Goal: Task Accomplishment & Management: Complete application form

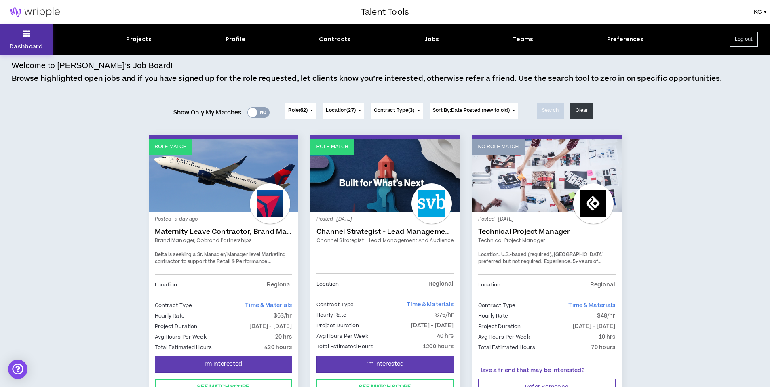
click at [37, 50] on p "Dashboard" at bounding box center [26, 46] width 34 height 8
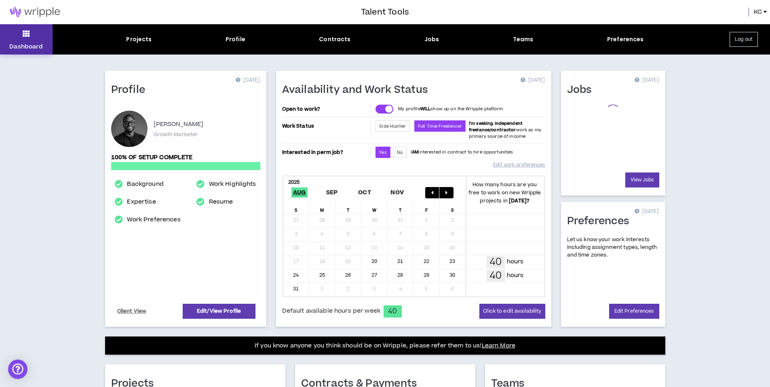
scroll to position [155, 0]
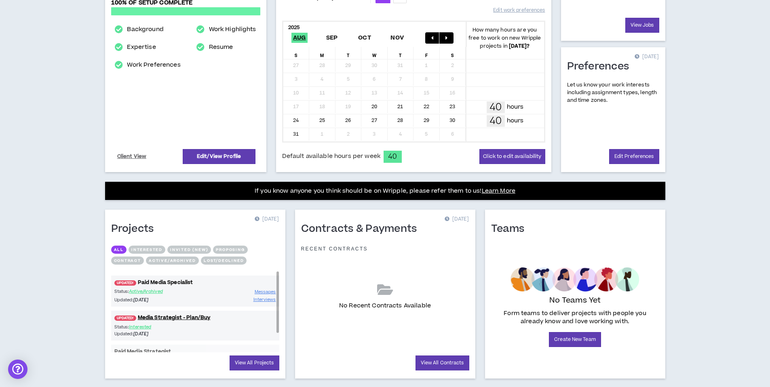
click at [169, 281] on link "UPDATED! Paid Media Specialist" at bounding box center [195, 283] width 168 height 8
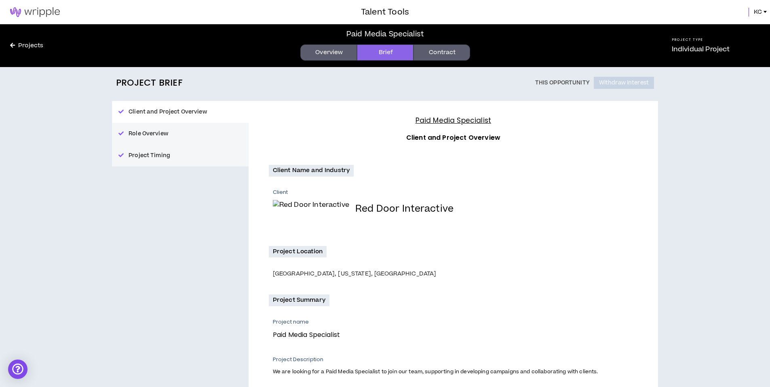
click at [443, 51] on link "Contract" at bounding box center [441, 52] width 57 height 16
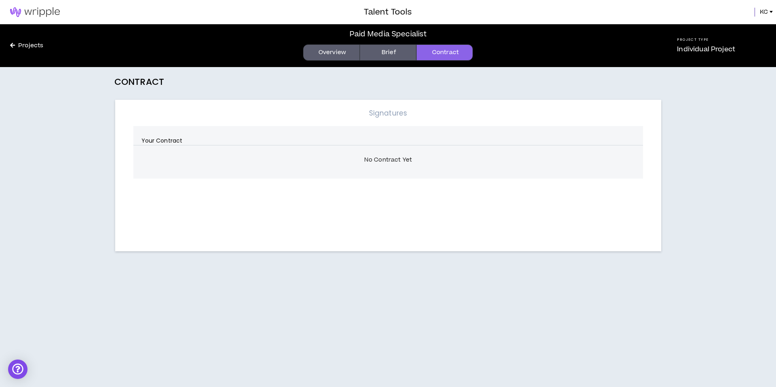
click at [392, 53] on link "Brief" at bounding box center [388, 52] width 57 height 16
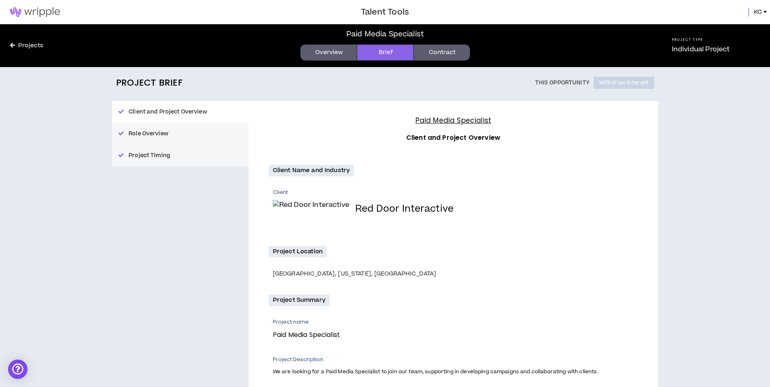
click at [322, 50] on link "Overview" at bounding box center [328, 52] width 57 height 16
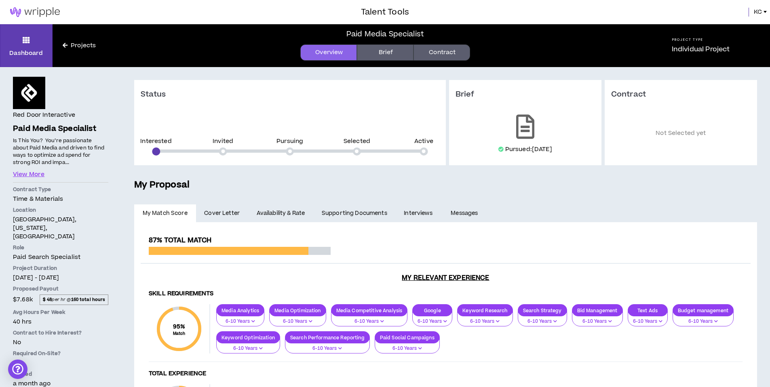
click at [220, 224] on div "**********" at bounding box center [445, 382] width 623 height 320
click at [223, 214] on span "Cover Letter" at bounding box center [222, 213] width 36 height 9
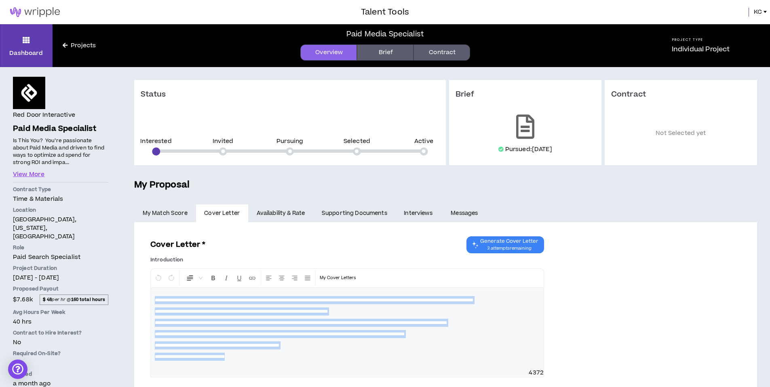
drag, startPoint x: 270, startPoint y: 369, endPoint x: 83, endPoint y: 288, distance: 202.9
click at [83, 288] on div "Red Door Interactive Paid Media Specialist Hide Details Is This You? You’re pas…" at bounding box center [385, 322] width 770 height 511
click at [301, 337] on span "**********" at bounding box center [280, 334] width 250 height 5
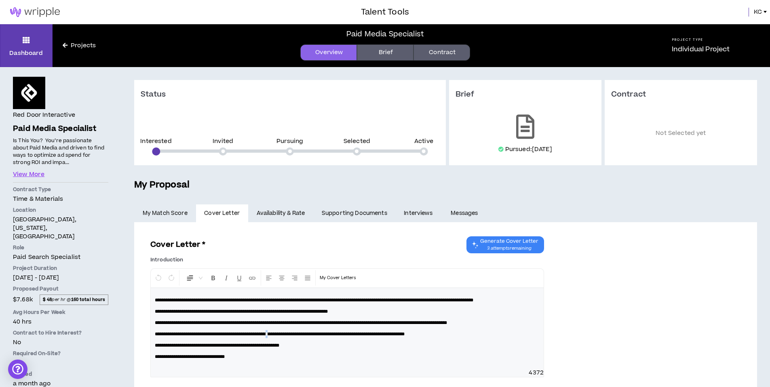
click at [301, 337] on span "**********" at bounding box center [280, 334] width 250 height 5
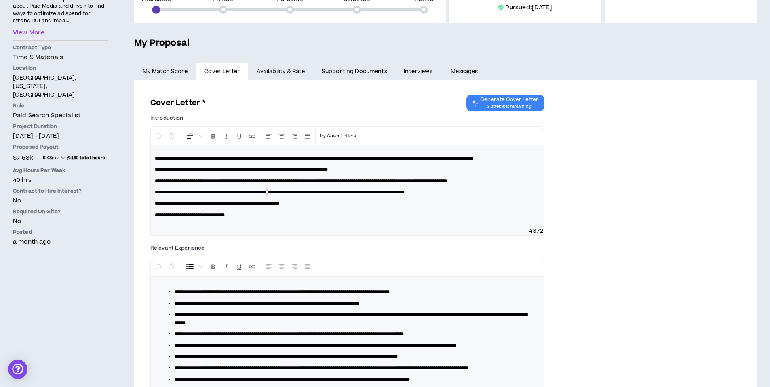
scroll to position [215, 0]
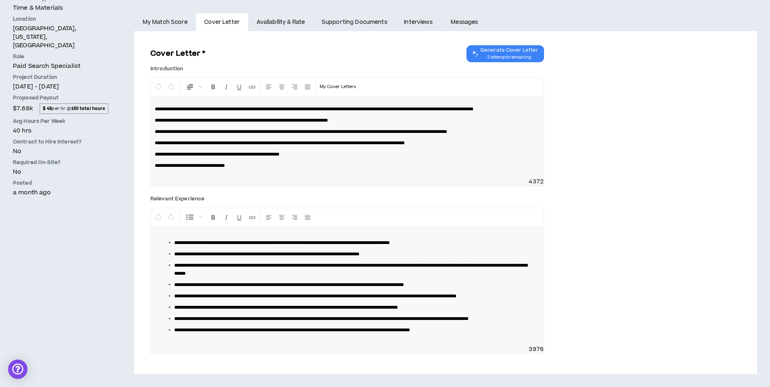
drag, startPoint x: 240, startPoint y: 280, endPoint x: 267, endPoint y: 285, distance: 27.1
click at [249, 294] on span "**********" at bounding box center [315, 296] width 282 height 5
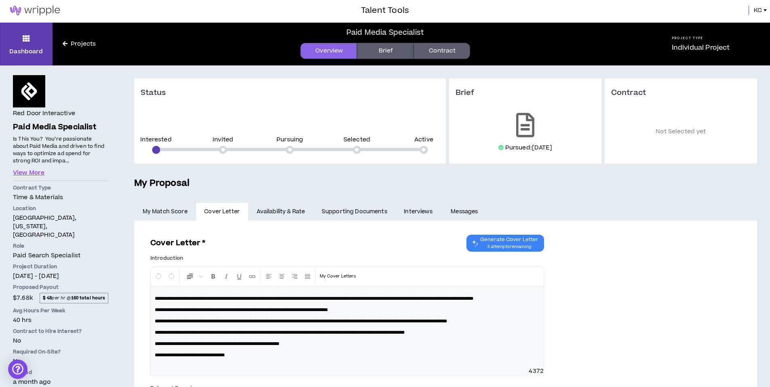
scroll to position [0, 0]
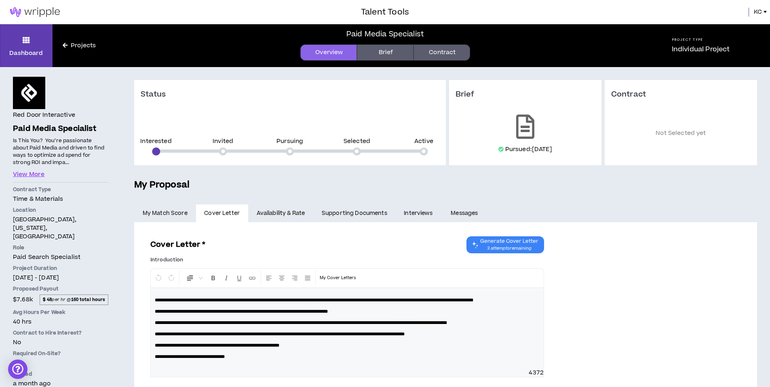
click at [72, 46] on link "Projects" at bounding box center [79, 45] width 53 height 9
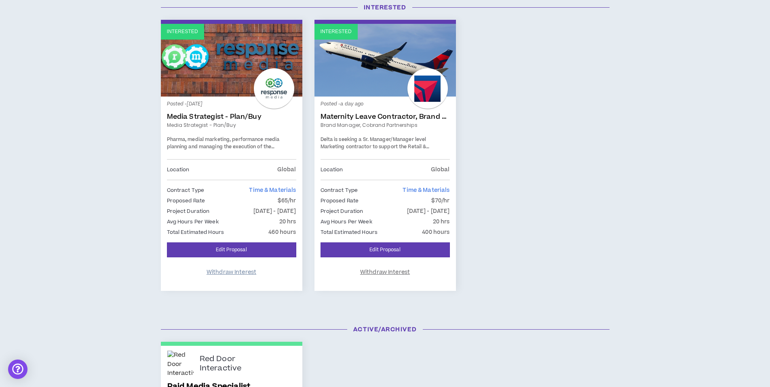
scroll to position [107, 0]
click at [268, 247] on link "Edit Proposal" at bounding box center [231, 250] width 129 height 15
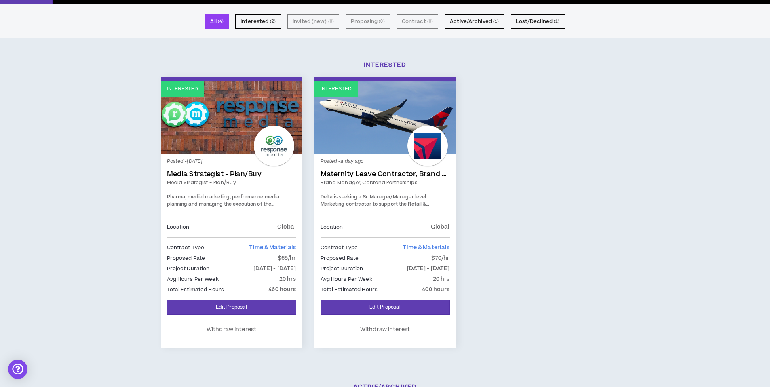
scroll to position [67, 0]
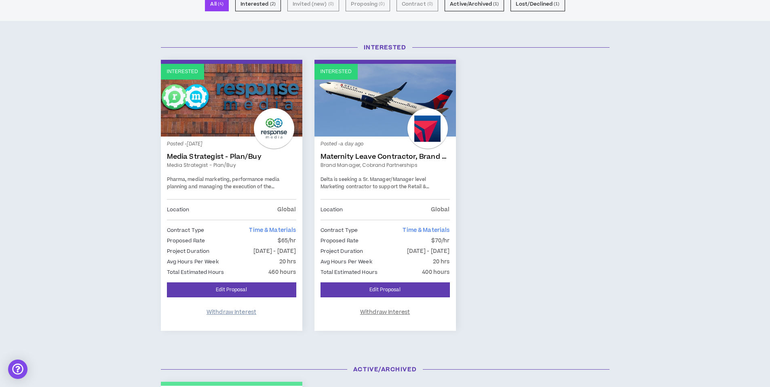
click at [243, 314] on span "Withdraw Interest" at bounding box center [231, 313] width 50 height 8
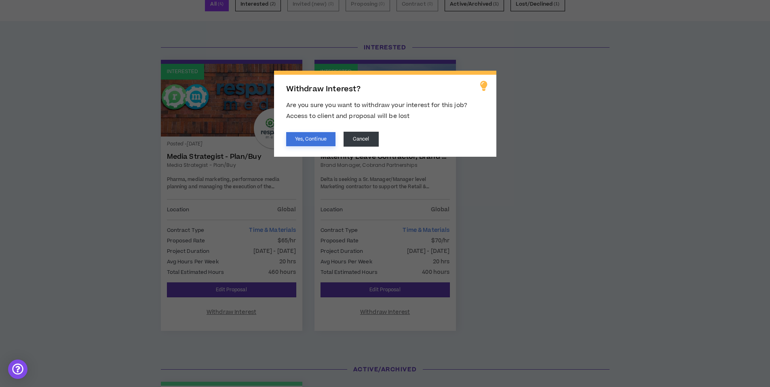
click at [309, 145] on button "Yes, Continue" at bounding box center [310, 139] width 49 height 14
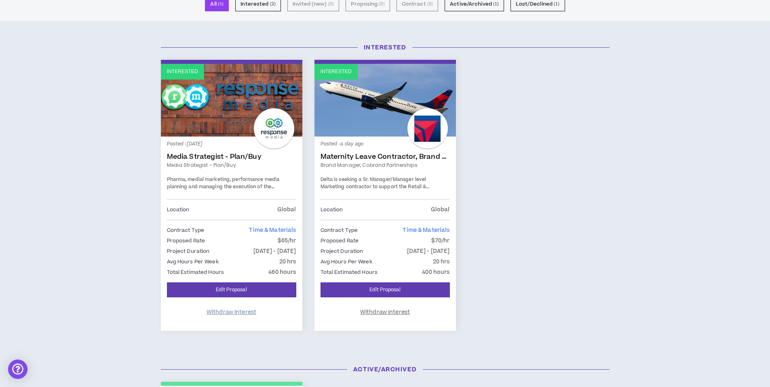
scroll to position [0, 0]
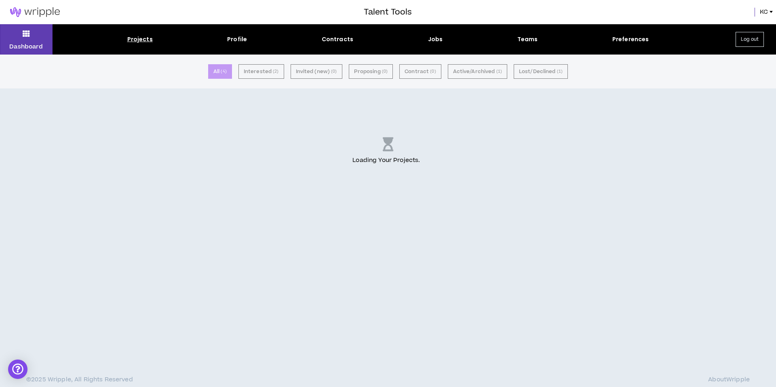
click at [243, 309] on div "All ( 4 ) Interested ( 2 ) Invited (new) ( 0 ) Proposing ( 0 ) Contract ( 0 ) A…" at bounding box center [388, 221] width 776 height 333
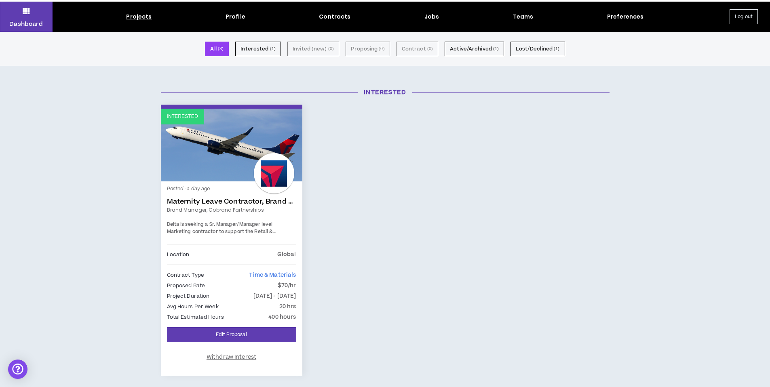
scroll to position [22, 0]
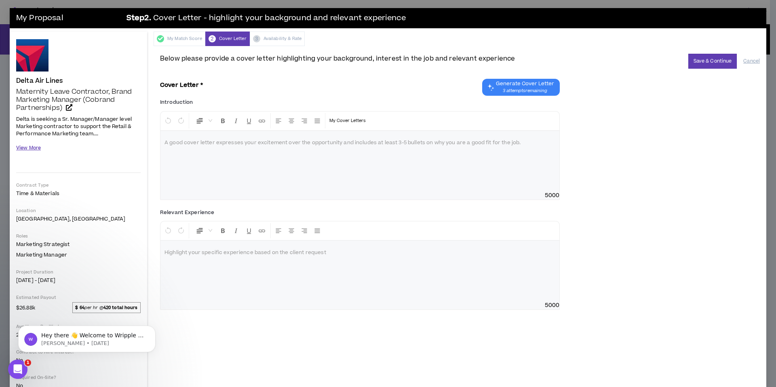
click at [35, 150] on button "View More" at bounding box center [28, 148] width 25 height 14
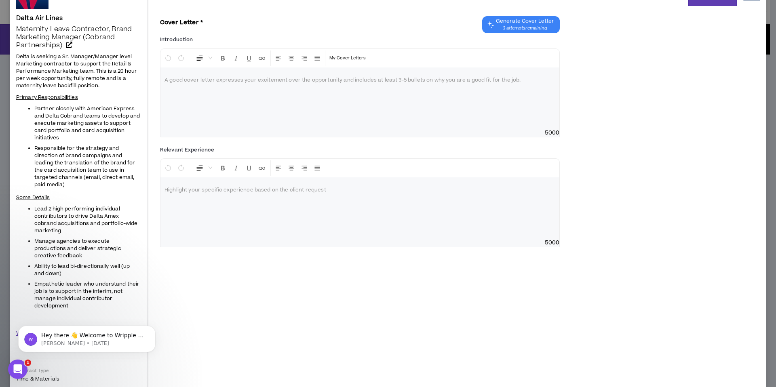
scroll to position [76, 0]
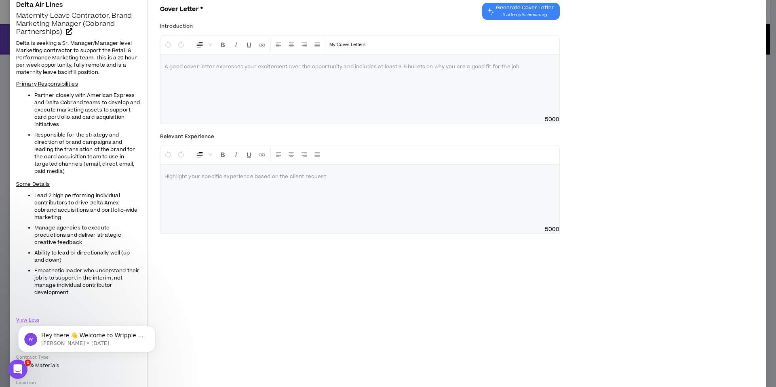
drag, startPoint x: 74, startPoint y: 318, endPoint x: 44, endPoint y: 105, distance: 214.2
click html "Hey there 👋 Welcome to Wripple 🙌 Take a look around! If you have any questions,…"
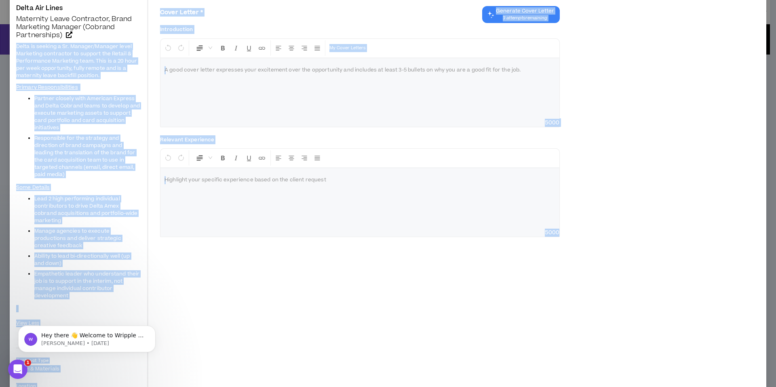
scroll to position [93, 0]
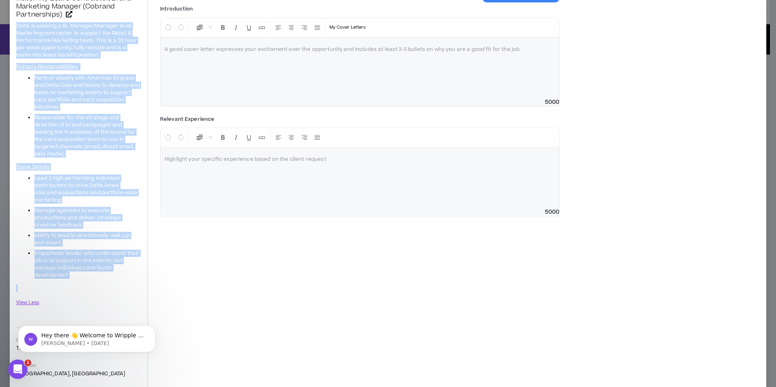
drag, startPoint x: 16, startPoint y: 85, endPoint x: 75, endPoint y: 281, distance: 204.8
click at [75, 281] on div "Delta Air Lines Maternity Leave Contractor, Brand Marketing Manager (Cobrand Pa…" at bounding box center [78, 261] width 137 height 647
copy span "Delta is seeking a Sr. Manager/Manager level Marketing contractor to support th…"
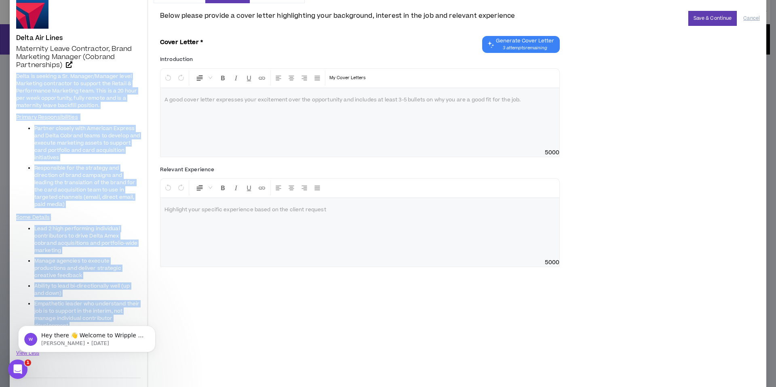
scroll to position [0, 0]
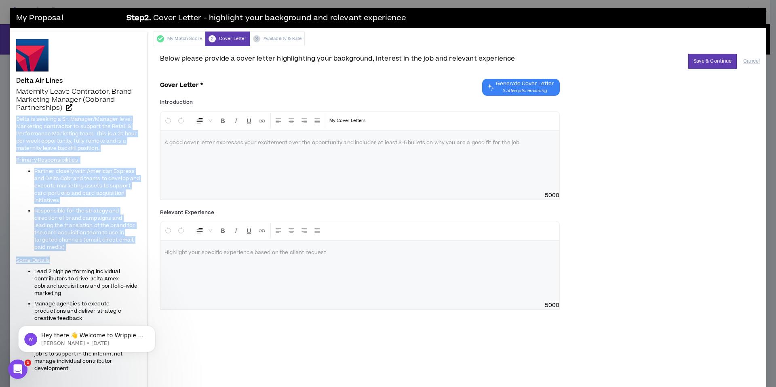
copy span "Delta is seeking a Sr. Manager/Manager level Marketing contractor to support th…"
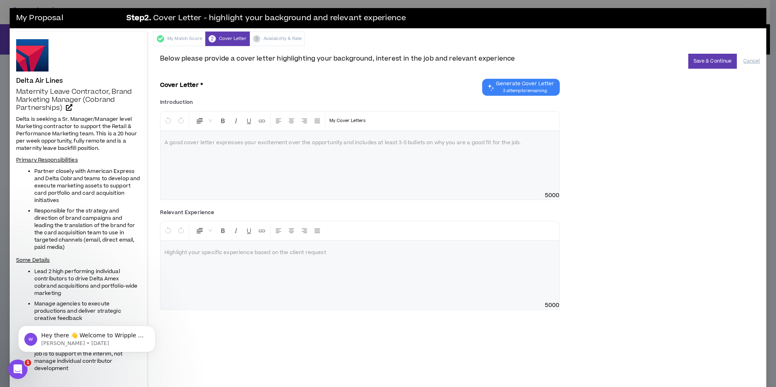
click at [263, 158] on div at bounding box center [359, 161] width 399 height 61
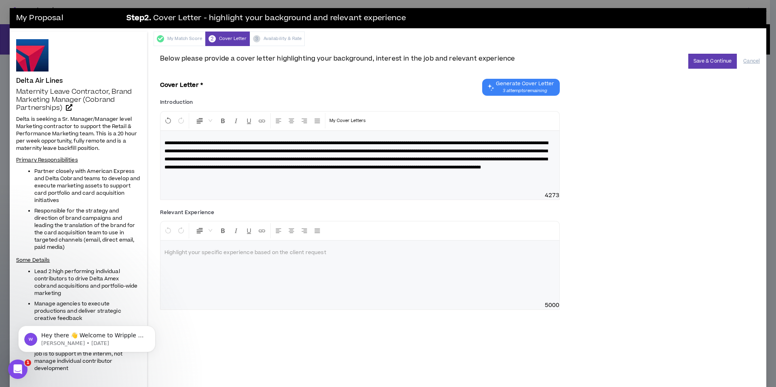
click at [269, 171] on p "**********" at bounding box center [359, 155] width 391 height 32
click at [428, 155] on p "**********" at bounding box center [359, 155] width 391 height 32
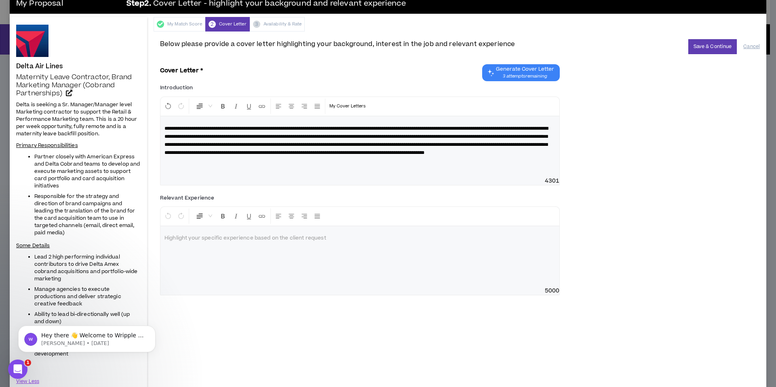
scroll to position [81, 0]
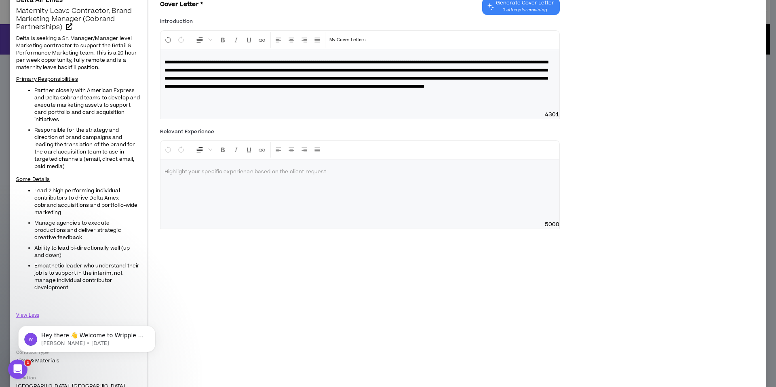
click at [379, 224] on span "5000" at bounding box center [359, 225] width 399 height 8
click at [328, 241] on div "**********" at bounding box center [460, 281] width 613 height 632
drag, startPoint x: 252, startPoint y: 246, endPoint x: 260, endPoint y: 211, distance: 36.5
click at [256, 232] on div "**********" at bounding box center [460, 281] width 613 height 632
click at [263, 198] on div at bounding box center [359, 190] width 399 height 61
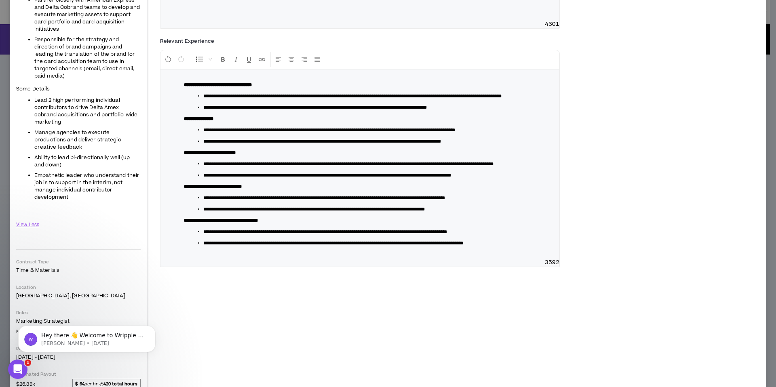
scroll to position [175, 0]
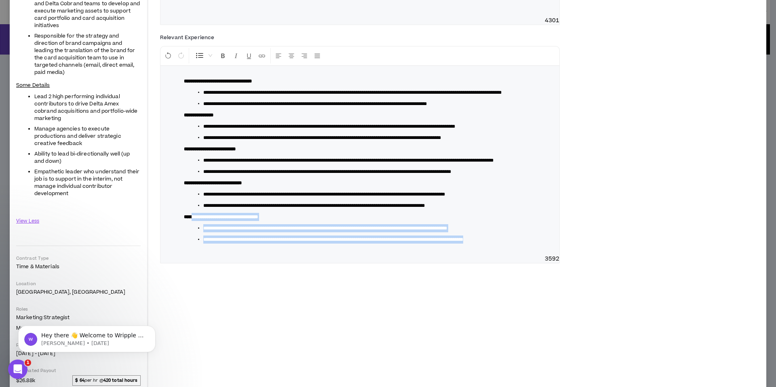
drag, startPoint x: 254, startPoint y: 292, endPoint x: 196, endPoint y: 258, distance: 67.0
click at [196, 255] on div "**********" at bounding box center [359, 160] width 399 height 189
click at [209, 219] on strong "**********" at bounding box center [221, 217] width 74 height 5
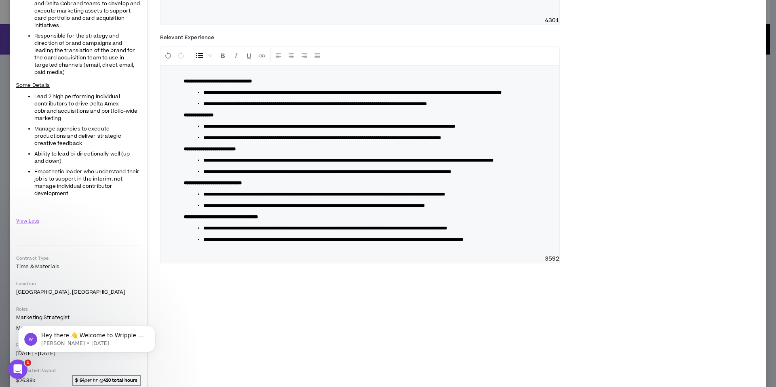
click at [211, 244] on li "**********" at bounding box center [363, 228] width 358 height 31
click at [213, 244] on ul "**********" at bounding box center [366, 233] width 352 height 19
click at [213, 231] on span "**********" at bounding box center [325, 228] width 244 height 5
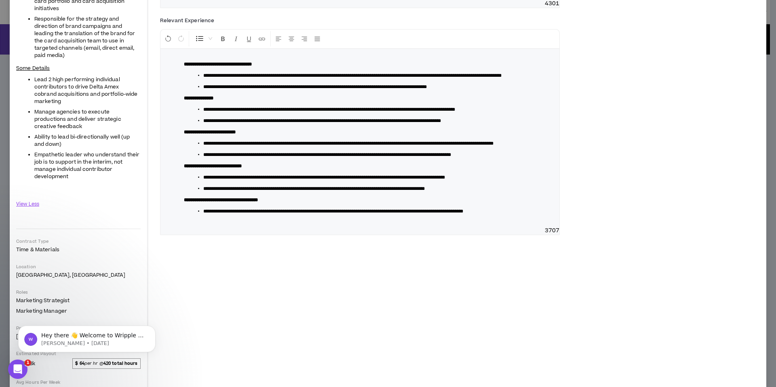
scroll to position [44, 0]
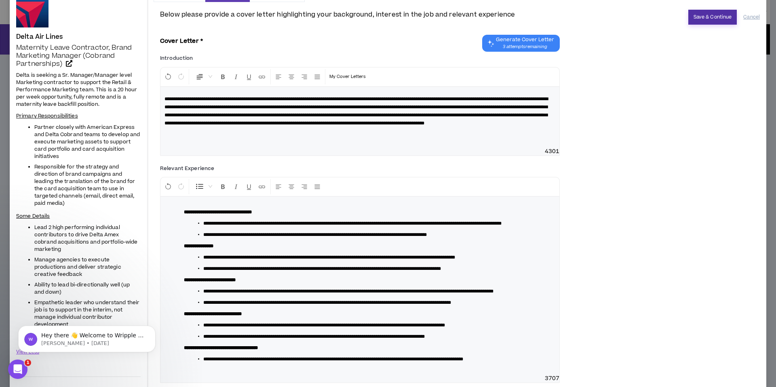
click at [703, 18] on button "Save & Continue" at bounding box center [712, 17] width 49 height 15
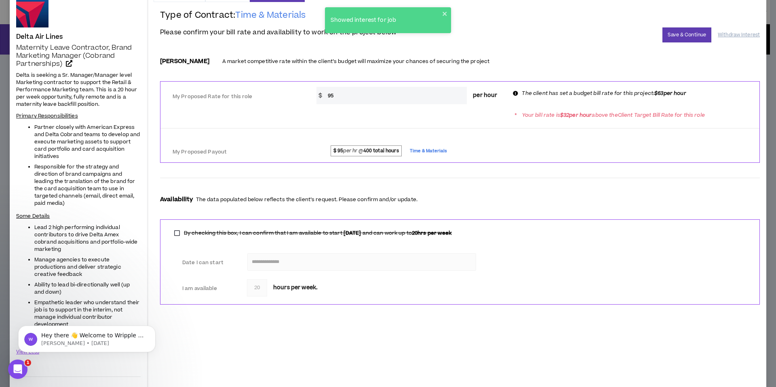
click at [390, 95] on input "95" at bounding box center [395, 95] width 143 height 17
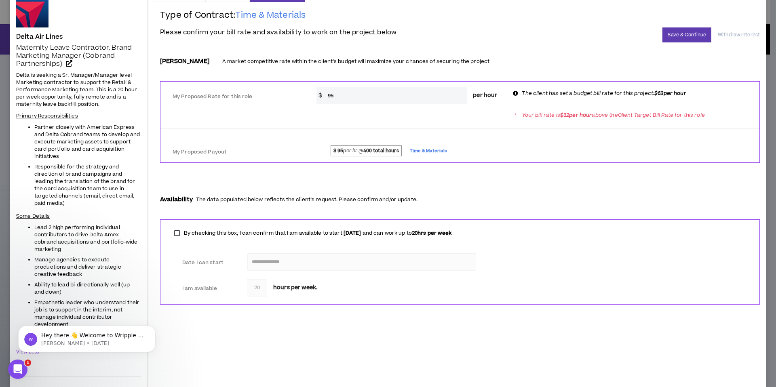
click at [390, 95] on input "95" at bounding box center [395, 95] width 143 height 17
click at [354, 96] on input "95" at bounding box center [395, 95] width 143 height 17
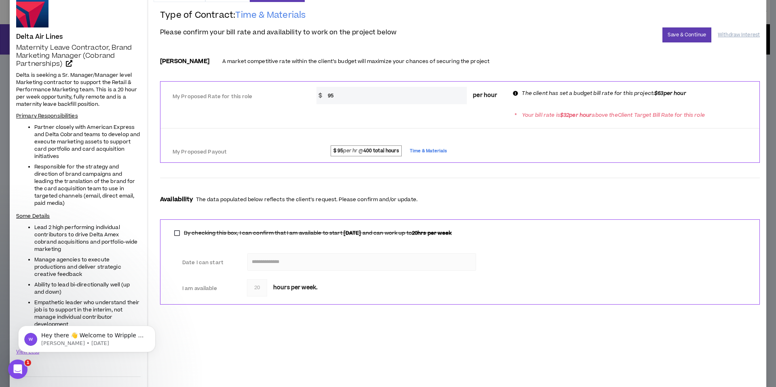
click at [354, 96] on input "95" at bounding box center [395, 95] width 143 height 17
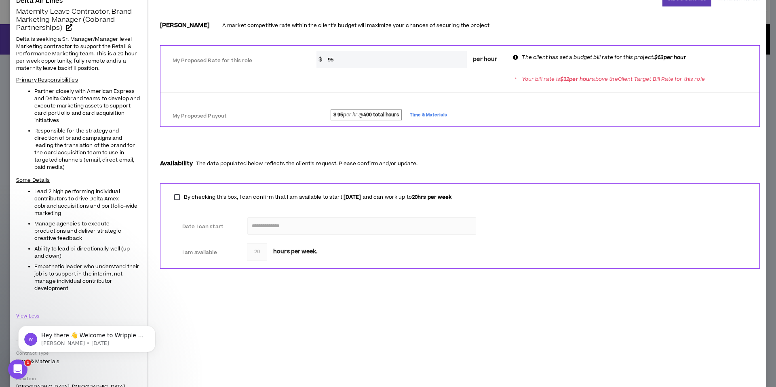
scroll to position [41, 0]
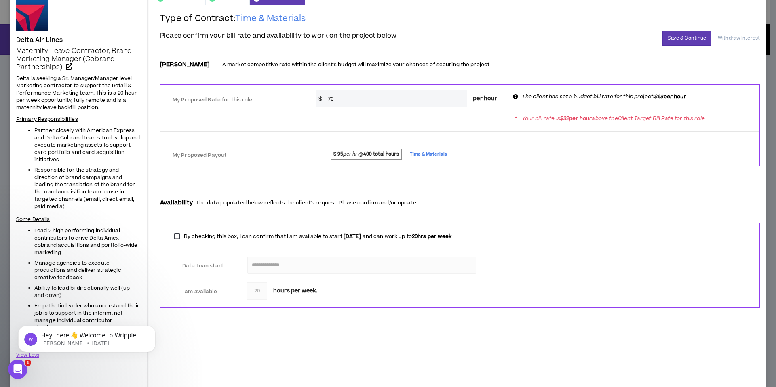
type input "70"
click at [521, 184] on div at bounding box center [460, 181] width 600 height 13
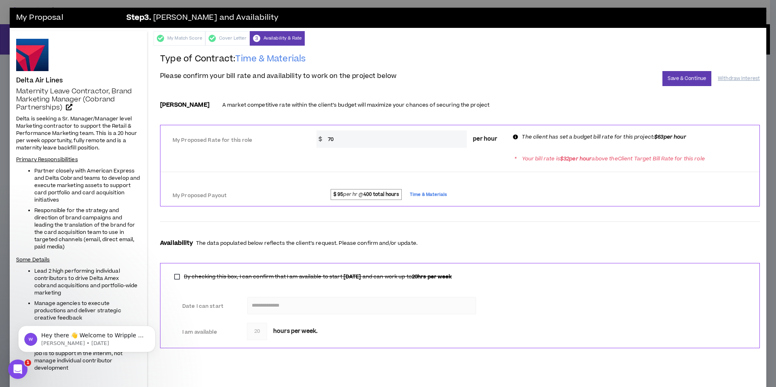
scroll to position [0, 0]
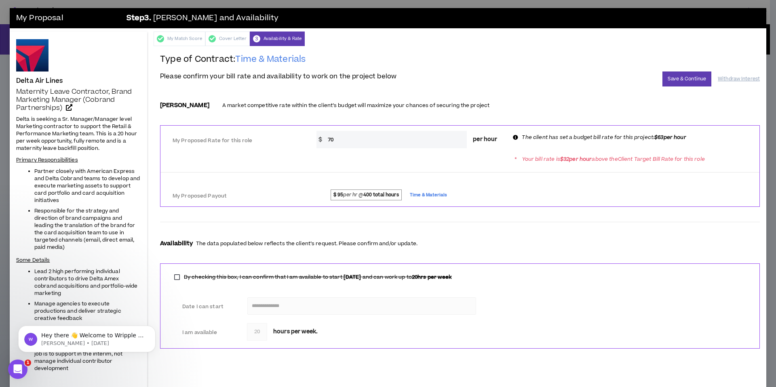
click at [528, 116] on div "Bill Rate A market competitive rate within the client’s budget will maximize yo…" at bounding box center [460, 108] width 600 height 22
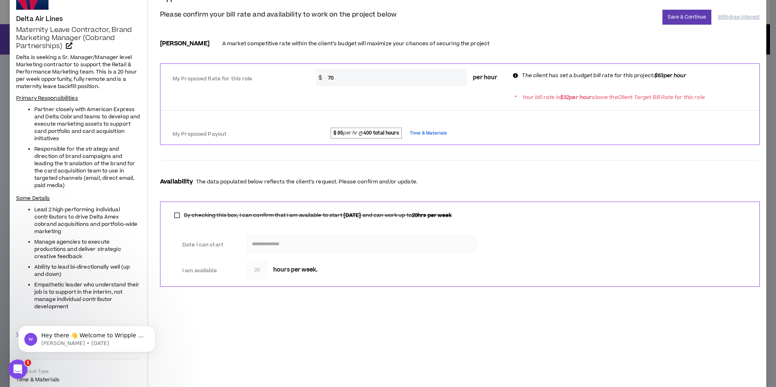
scroll to position [62, 0]
click at [438, 81] on input "70" at bounding box center [395, 77] width 143 height 17
click at [681, 17] on button "Save & Continue" at bounding box center [686, 16] width 49 height 15
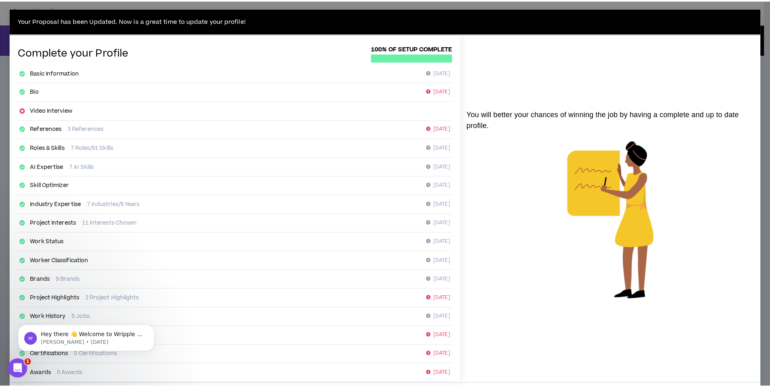
scroll to position [38, 0]
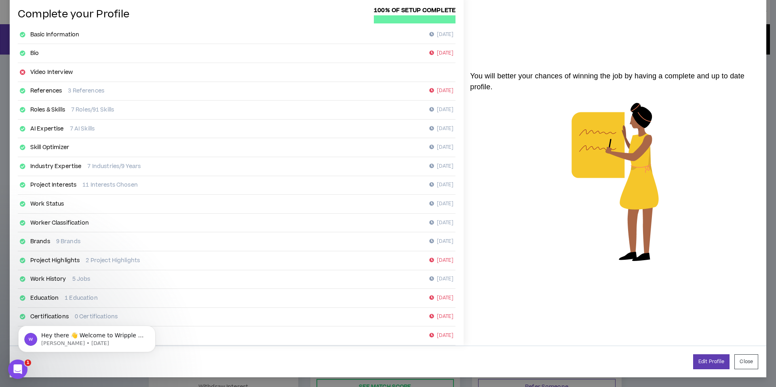
click at [71, 261] on link "Project Highlights" at bounding box center [55, 261] width 50 height 8
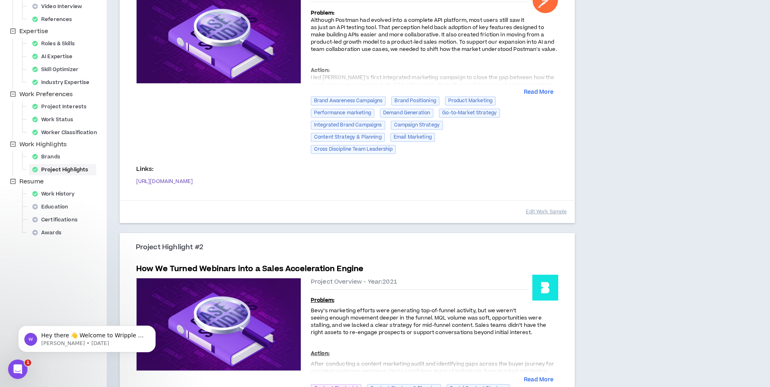
scroll to position [350, 0]
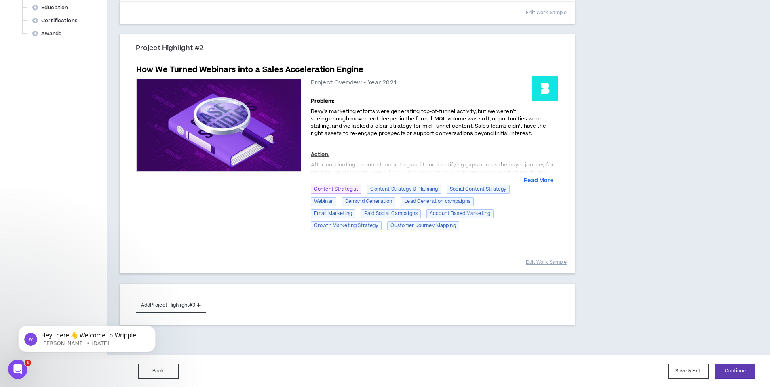
click at [727, 362] on div "Back Save & Exit Continue Save & Exit" at bounding box center [385, 371] width 770 height 32
click at [728, 367] on button "Continue" at bounding box center [735, 371] width 40 height 15
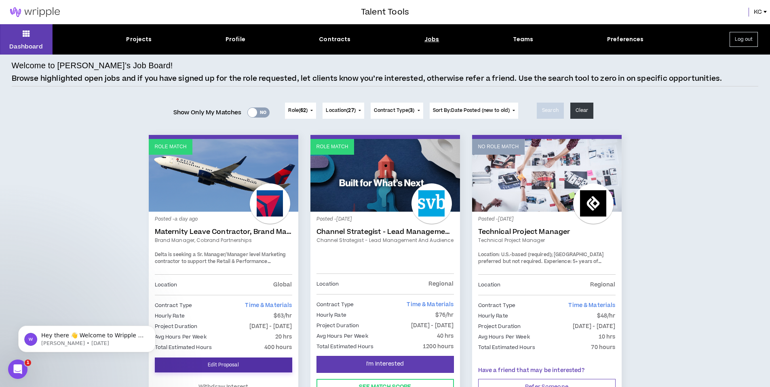
click at [258, 369] on link "Edit Proposal" at bounding box center [223, 365] width 137 height 15
